Goal: Task Accomplishment & Management: Manage account settings

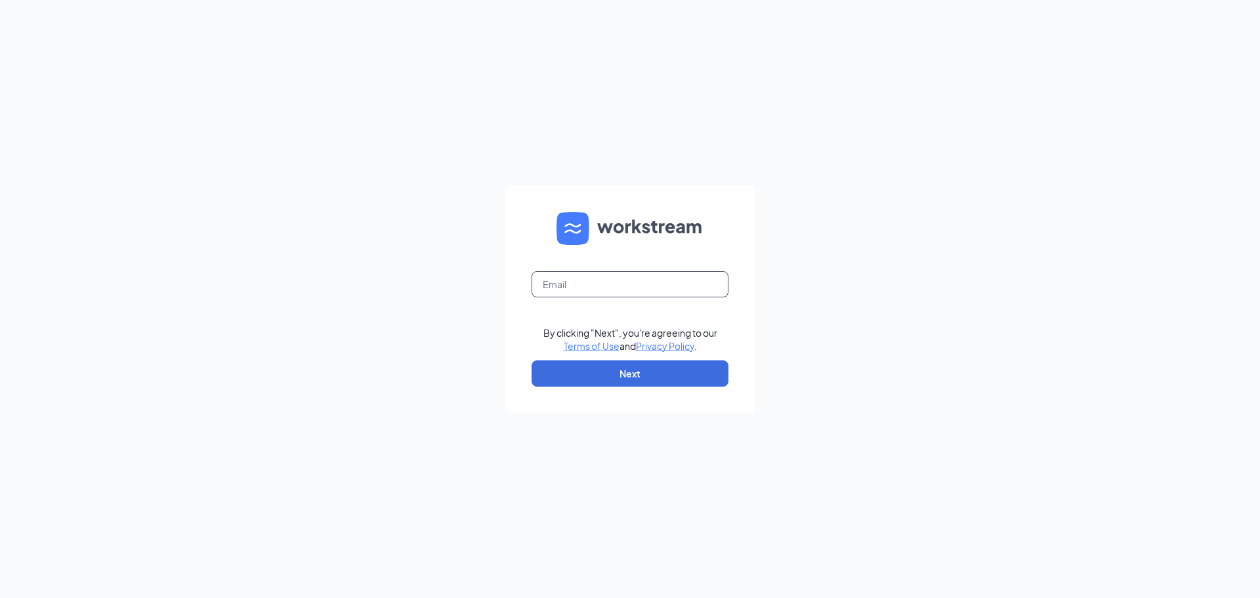
click at [567, 288] on input "text" at bounding box center [630, 284] width 197 height 26
type input "[EMAIL_ADDRESS][DOMAIN_NAME]"
click at [624, 375] on button "Next" at bounding box center [630, 373] width 197 height 26
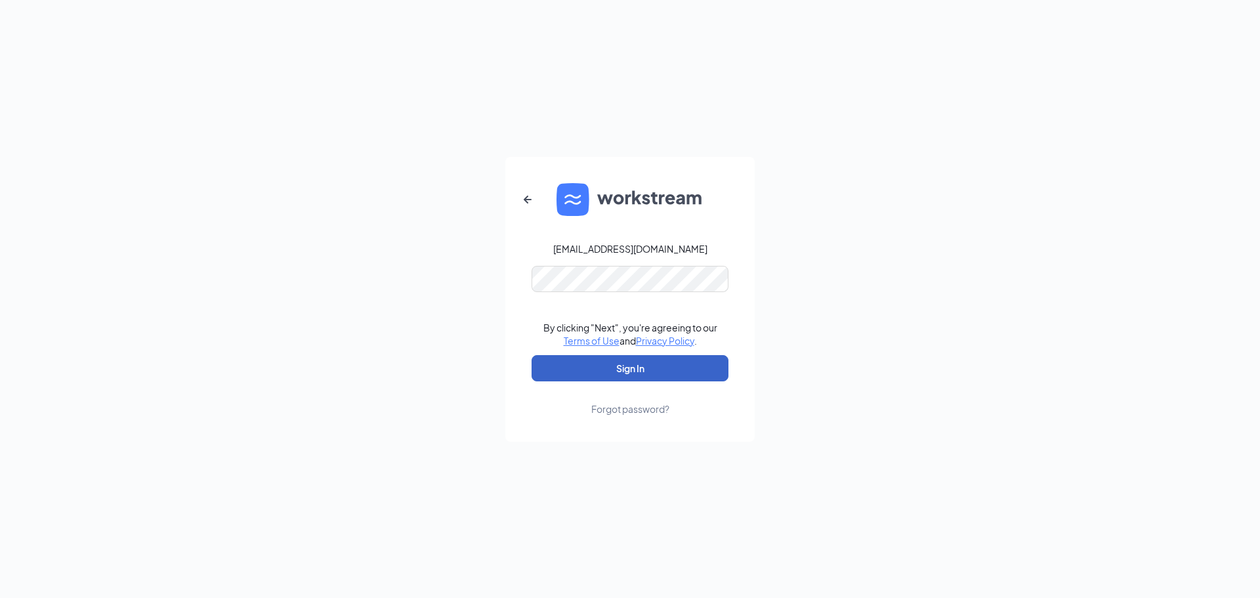
click at [650, 371] on button "Sign In" at bounding box center [630, 368] width 197 height 26
